Goal: Task Accomplishment & Management: Use online tool/utility

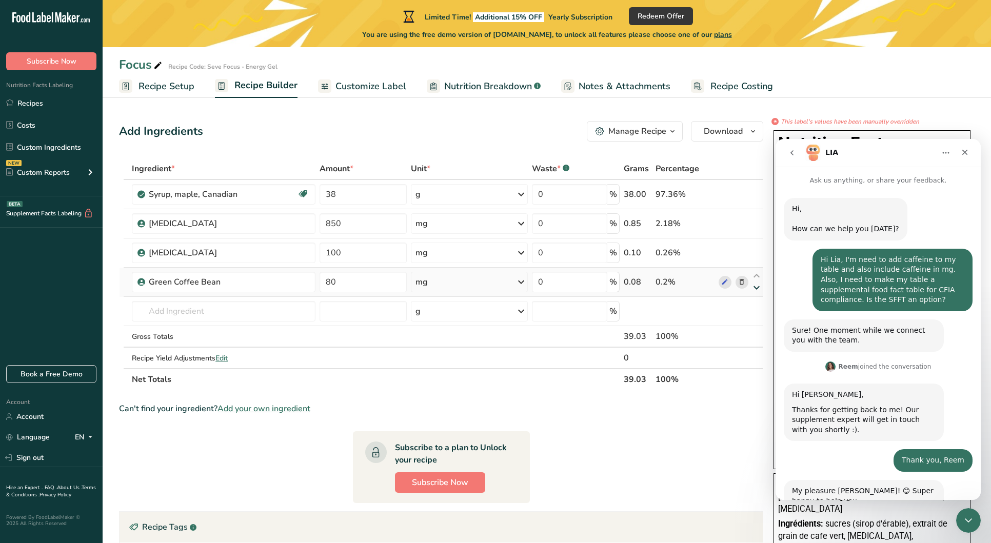
scroll to position [671, 0]
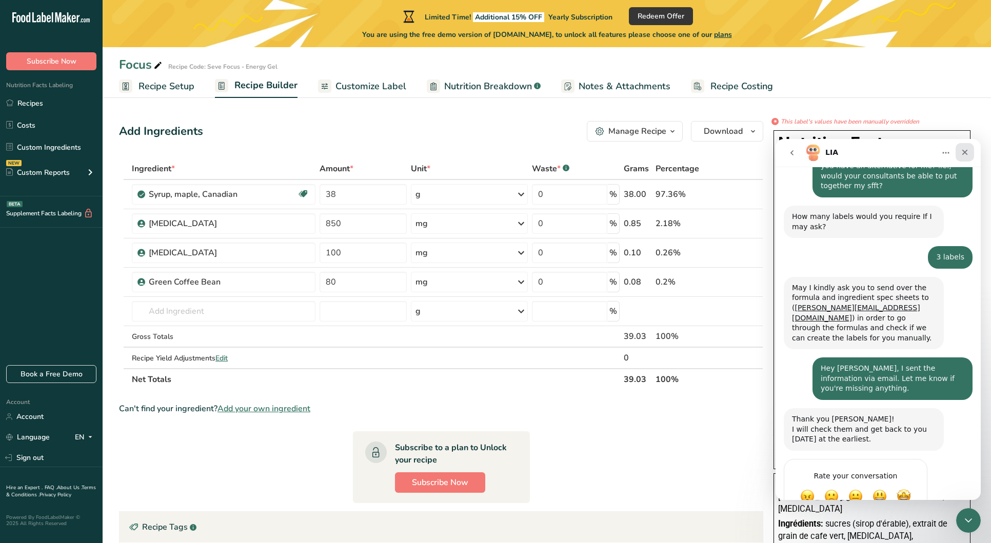
click at [963, 151] on icon "Close" at bounding box center [965, 153] width 6 height 6
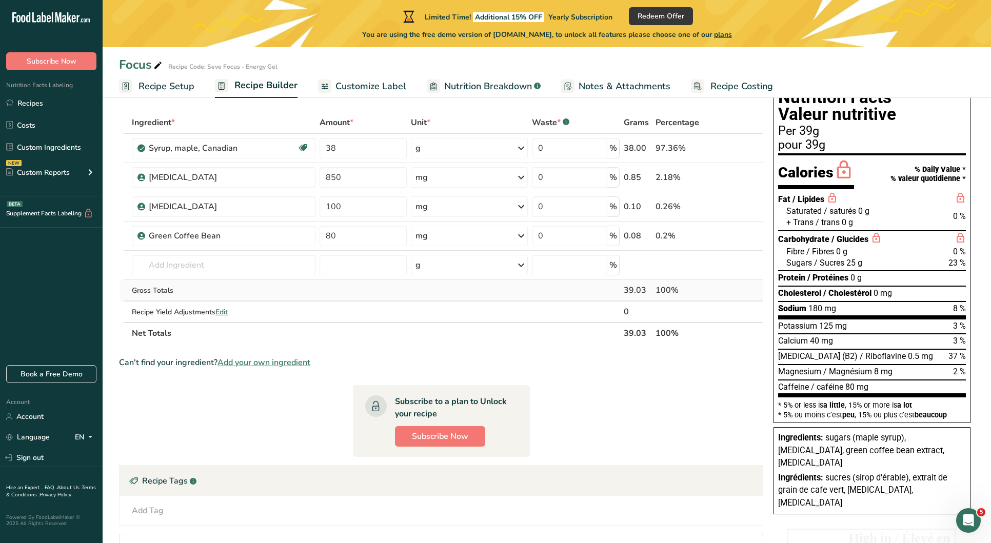
scroll to position [48, 0]
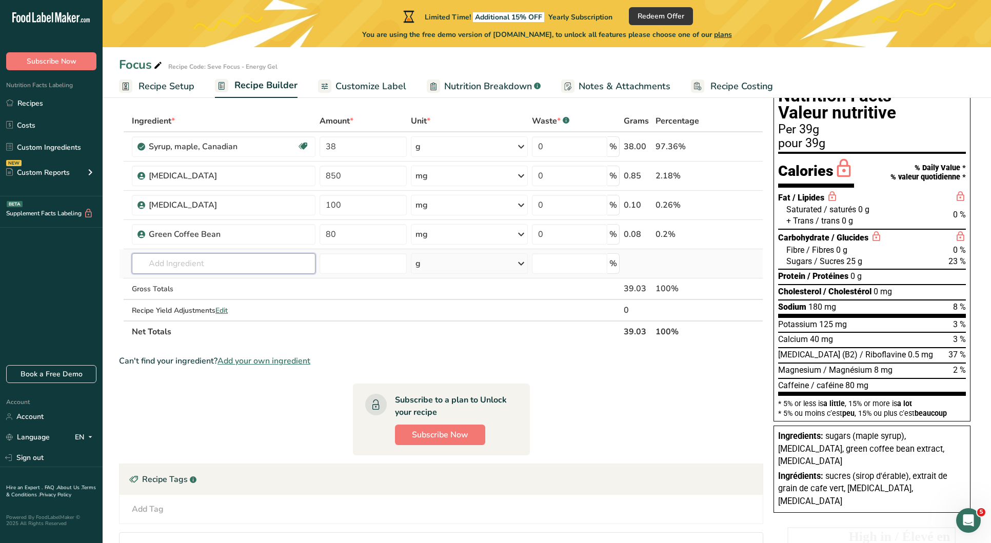
click at [285, 266] on input "text" at bounding box center [224, 263] width 184 height 21
type input "M"
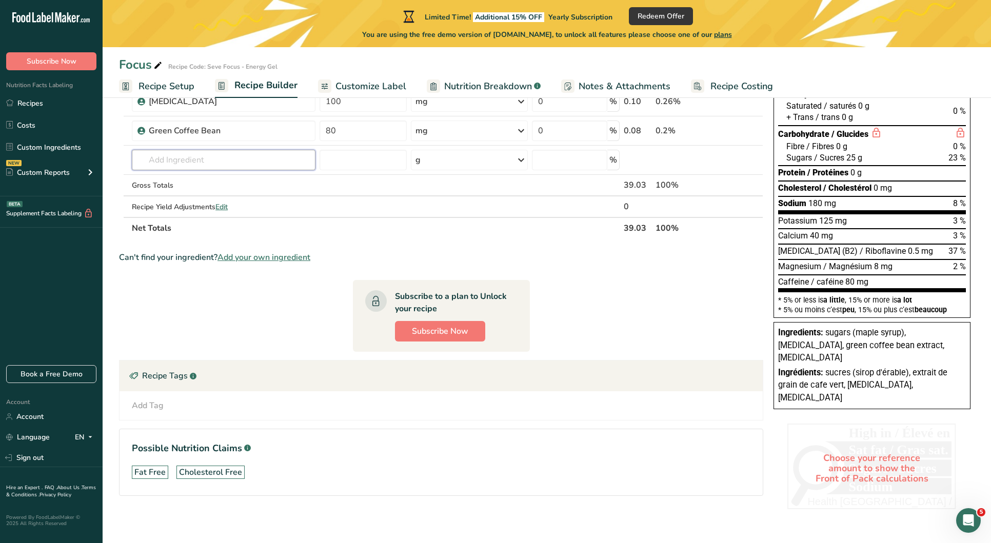
scroll to position [0, 0]
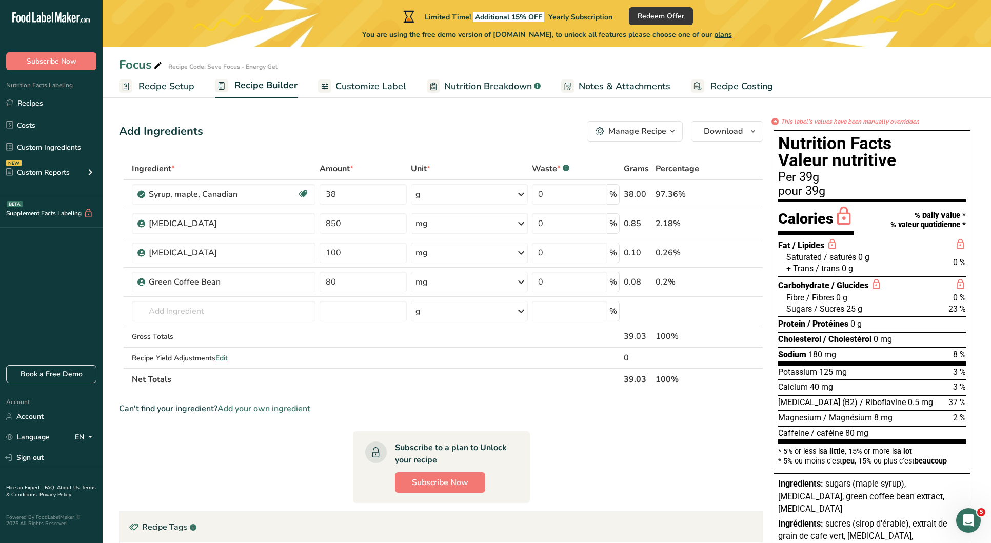
click at [176, 88] on span "Recipe Setup" at bounding box center [166, 86] width 56 height 14
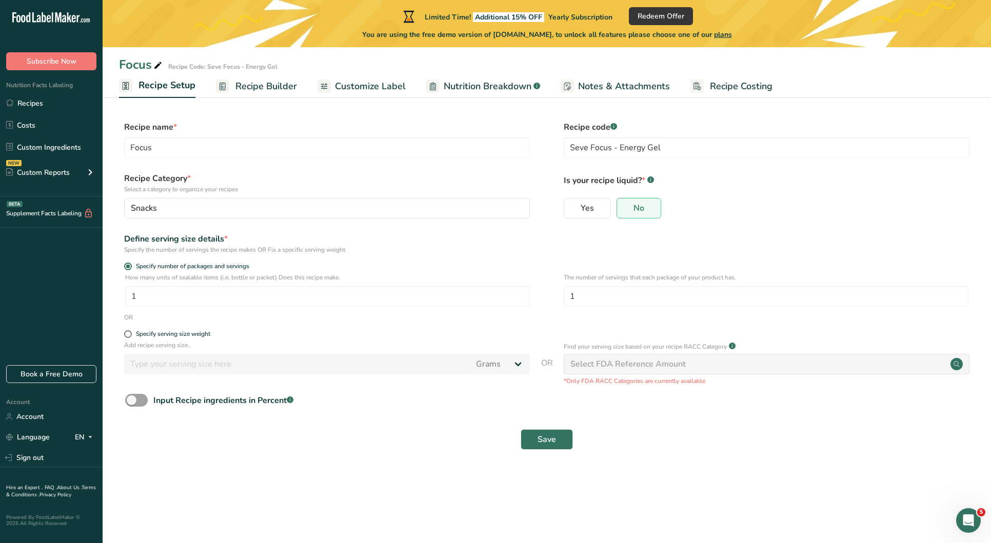
click at [252, 83] on span "Recipe Builder" at bounding box center [266, 86] width 62 height 14
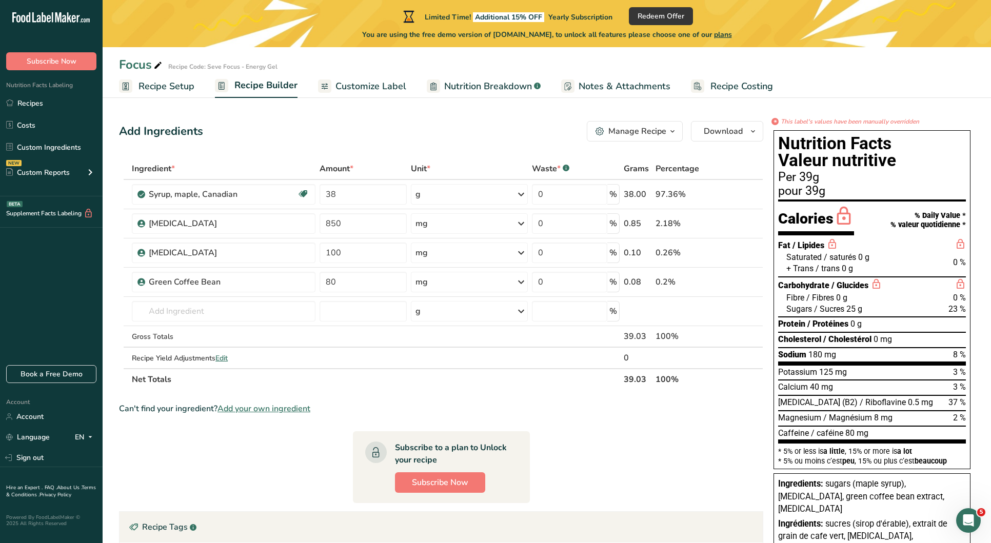
click at [383, 85] on span "Customize Label" at bounding box center [370, 86] width 71 height 14
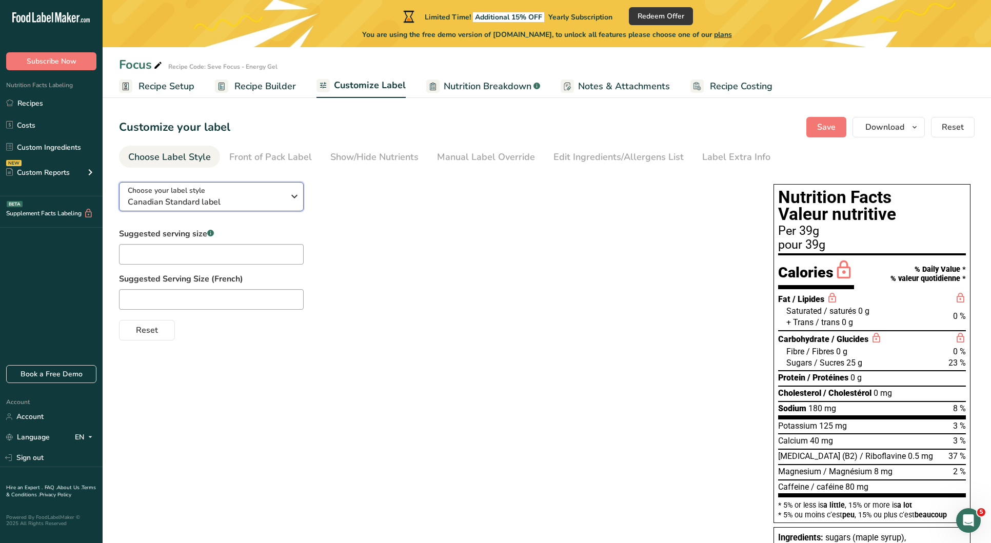
click at [287, 206] on div "Choose your label style Canadian Standard label" at bounding box center [210, 196] width 164 height 23
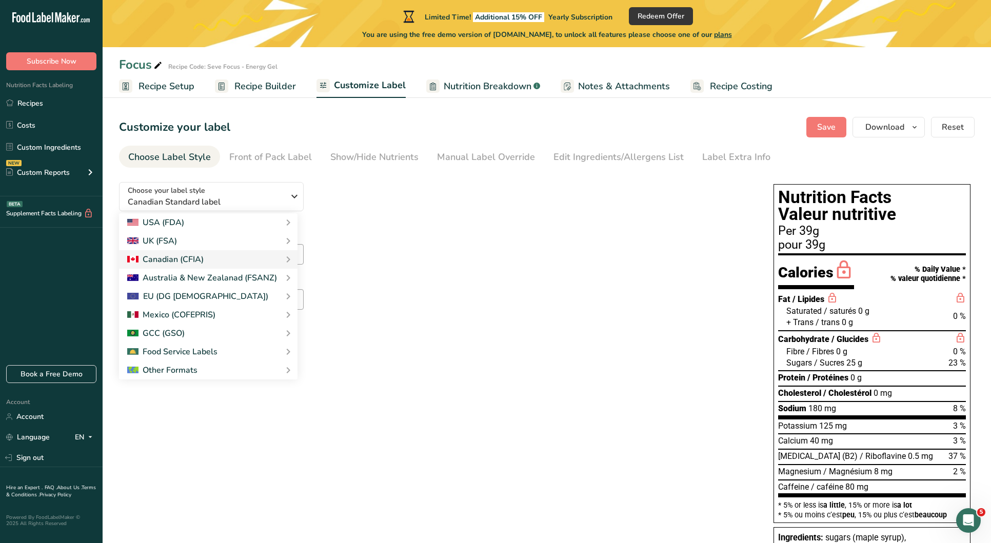
click at [382, 241] on div "Suggested serving size .a-a{fill:#347362;}.b-a{fill:#fff;} Suggested Serving Si…" at bounding box center [436, 284] width 634 height 113
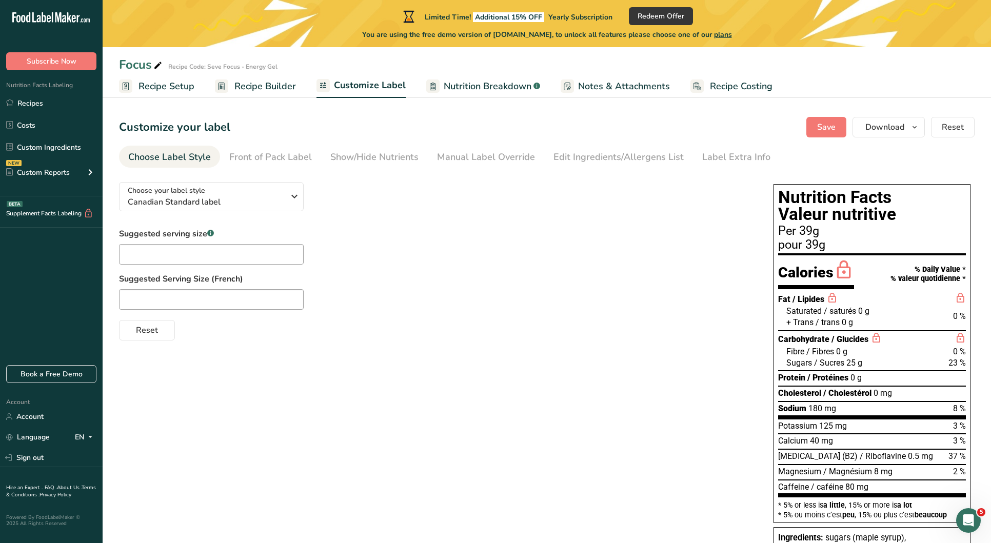
click at [280, 85] on span "Recipe Builder" at bounding box center [265, 86] width 62 height 14
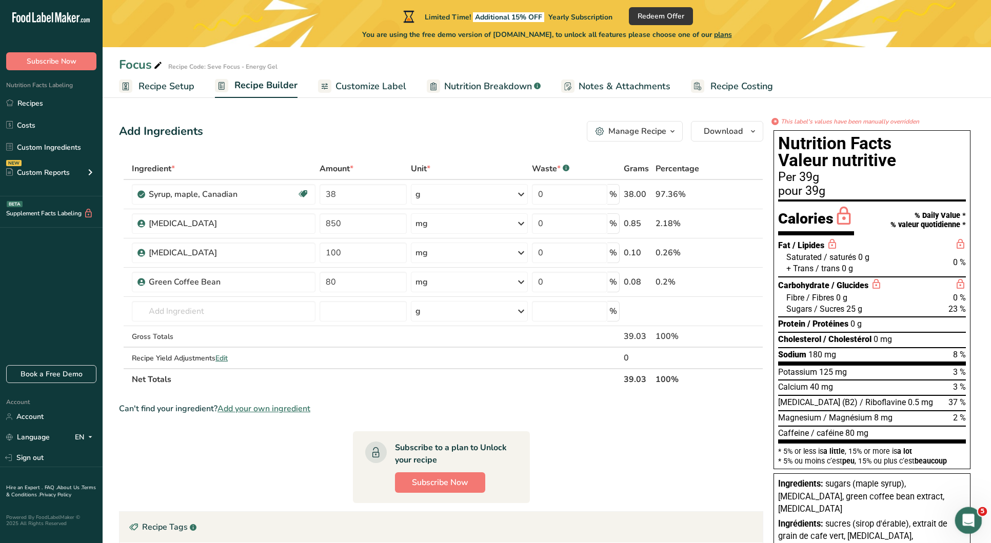
click at [957, 524] on div "Open Intercom Messenger" at bounding box center [967, 519] width 34 height 34
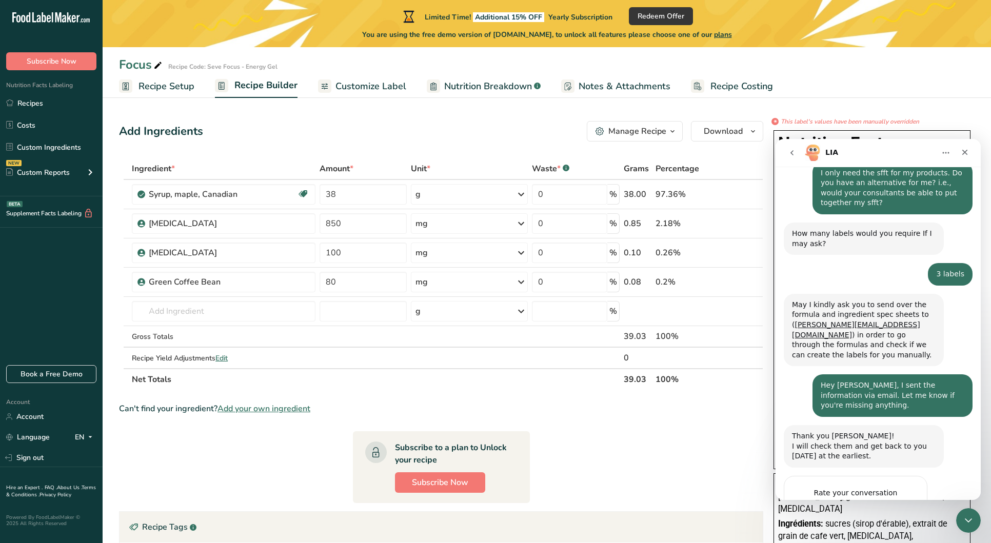
scroll to position [671, 0]
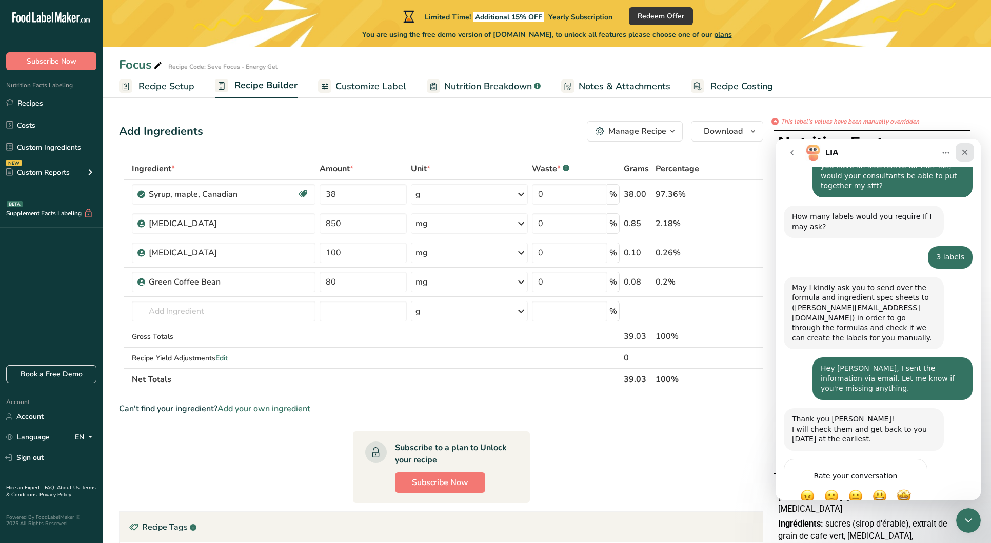
click at [964, 149] on icon "Close" at bounding box center [964, 152] width 8 height 8
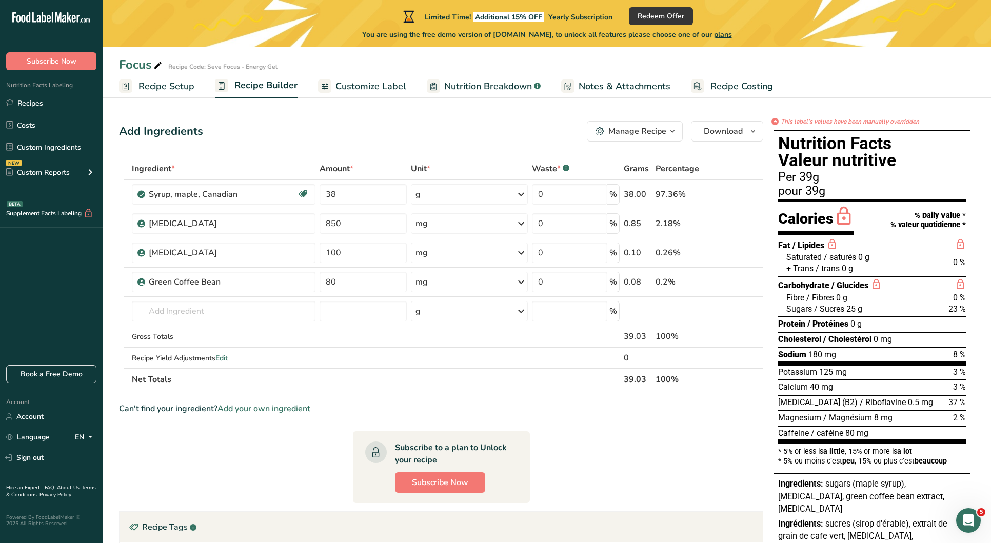
click at [866, 355] on div "Sodium 180 mg 8 %" at bounding box center [872, 354] width 188 height 11
